Goal: Task Accomplishment & Management: Use online tool/utility

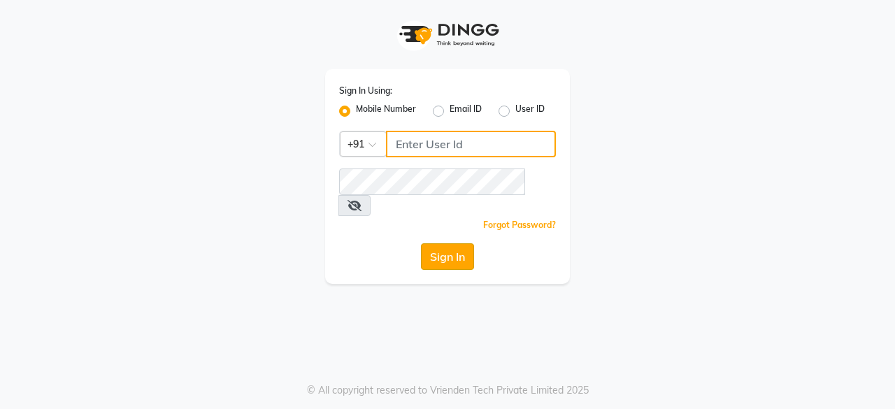
type input "9175773304"
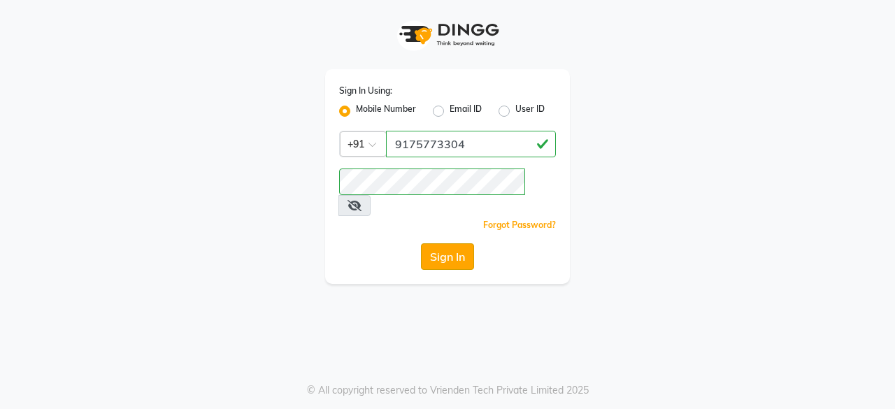
click at [459, 243] on button "Sign In" at bounding box center [447, 256] width 53 height 27
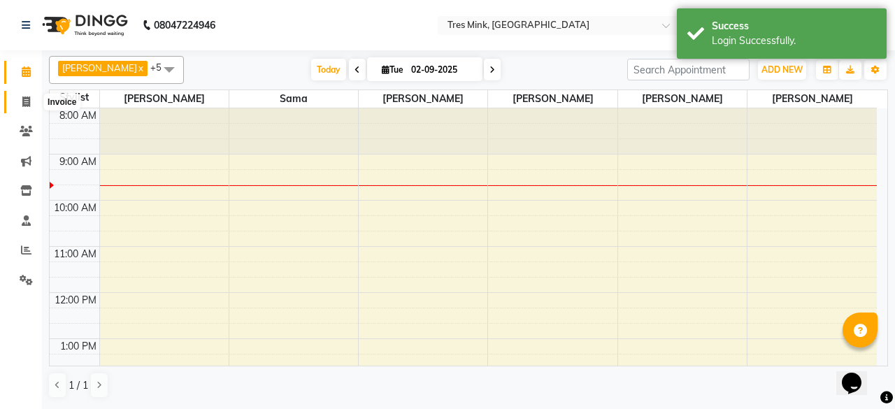
click at [20, 103] on span at bounding box center [26, 102] width 24 height 16
select select "8733"
select select "service"
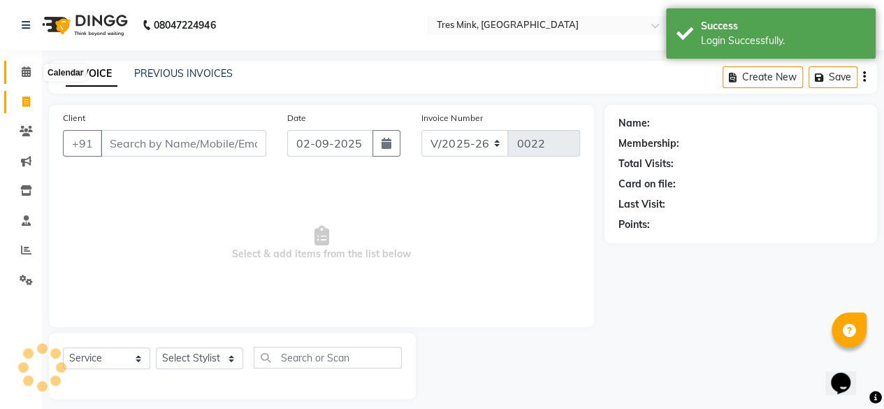
click at [25, 69] on icon at bounding box center [26, 71] width 9 height 10
